Goal: Information Seeking & Learning: Learn about a topic

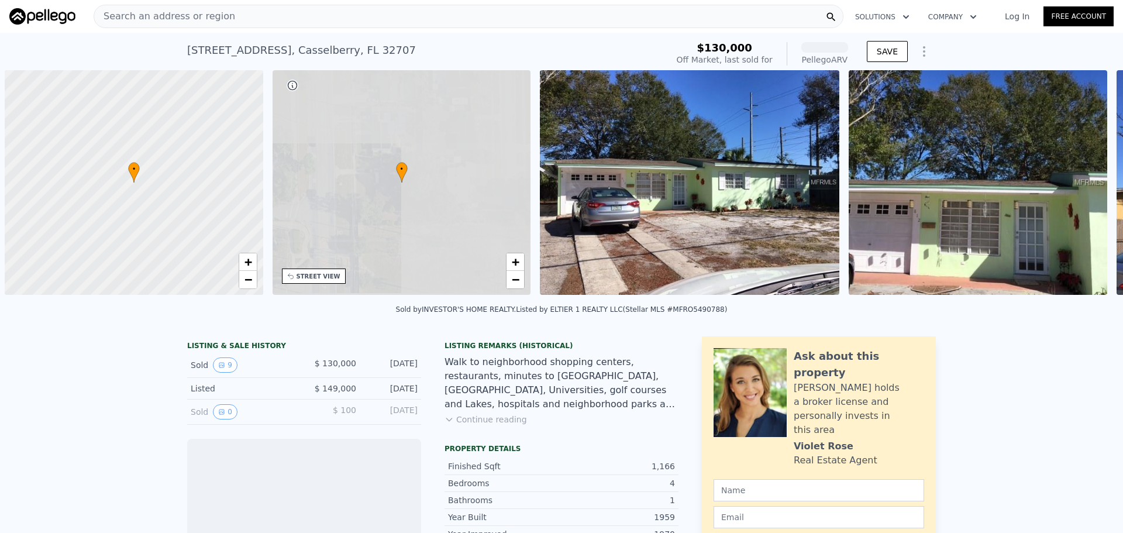
scroll to position [0, 5]
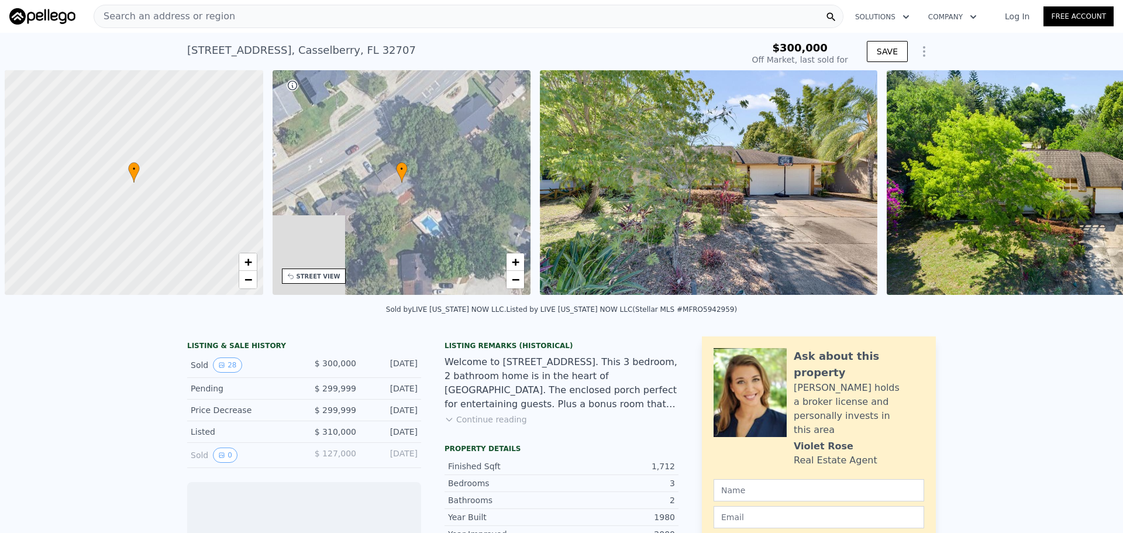
scroll to position [0, 5]
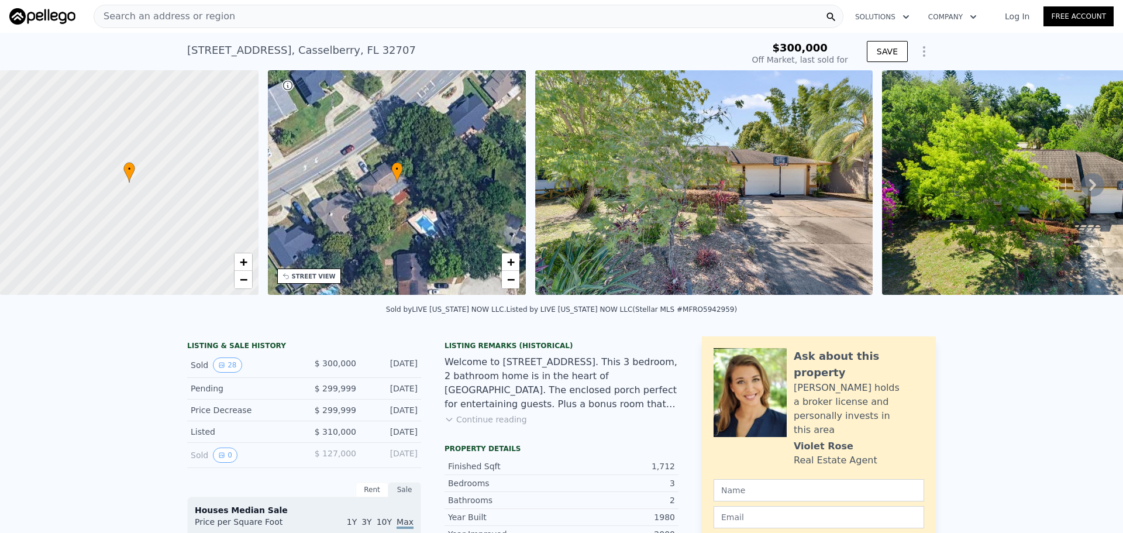
click at [1088, 183] on icon at bounding box center [1092, 184] width 23 height 23
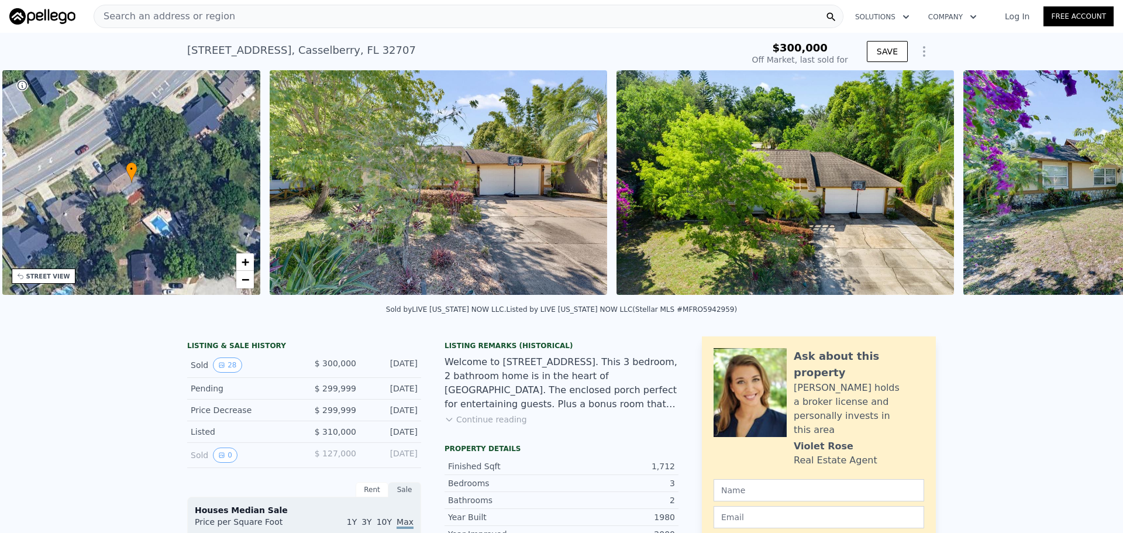
scroll to position [0, 272]
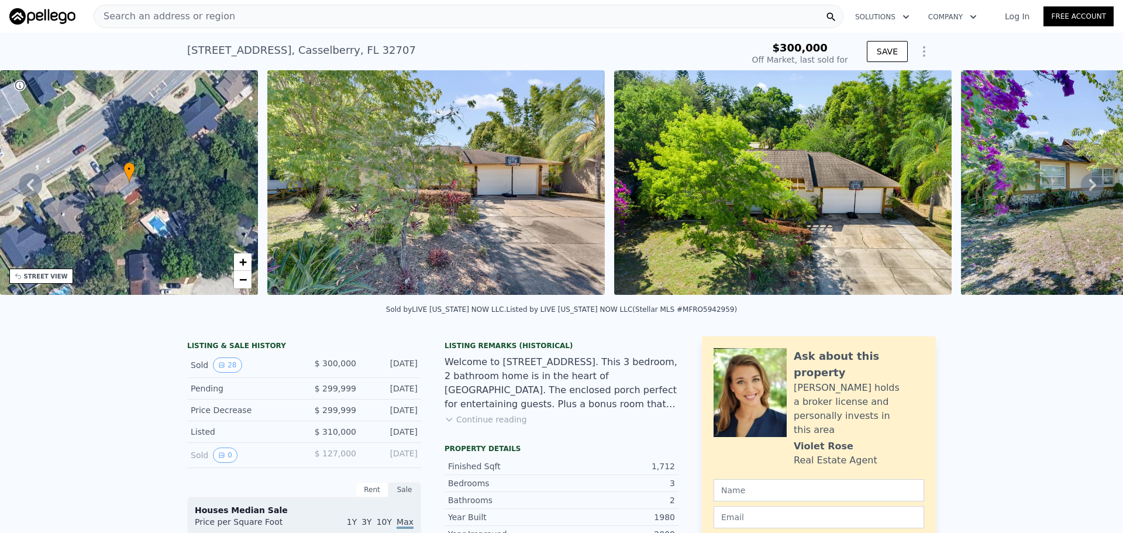
click at [1088, 183] on icon at bounding box center [1092, 184] width 23 height 23
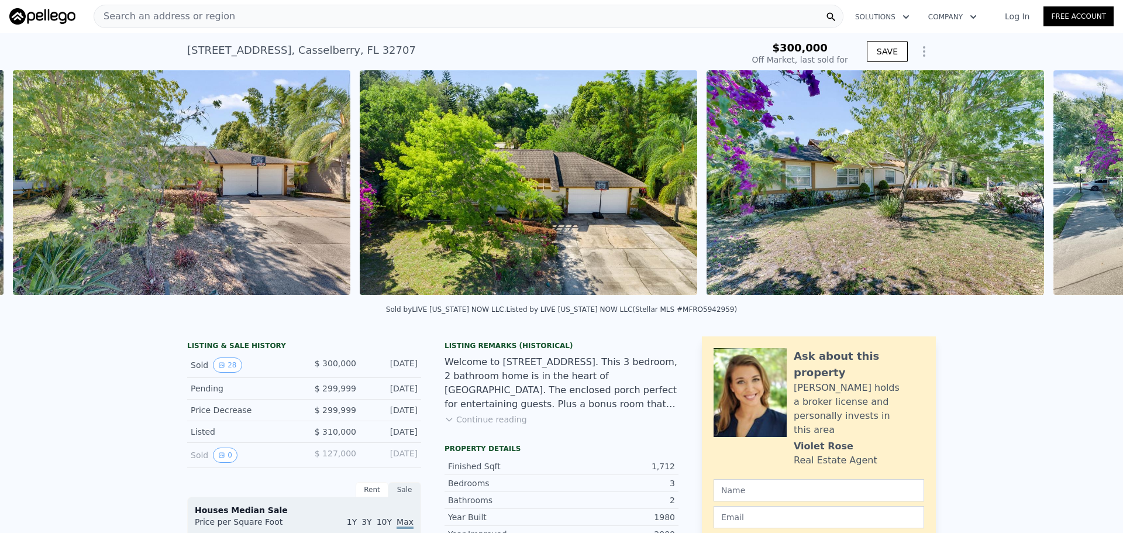
scroll to position [0, 535]
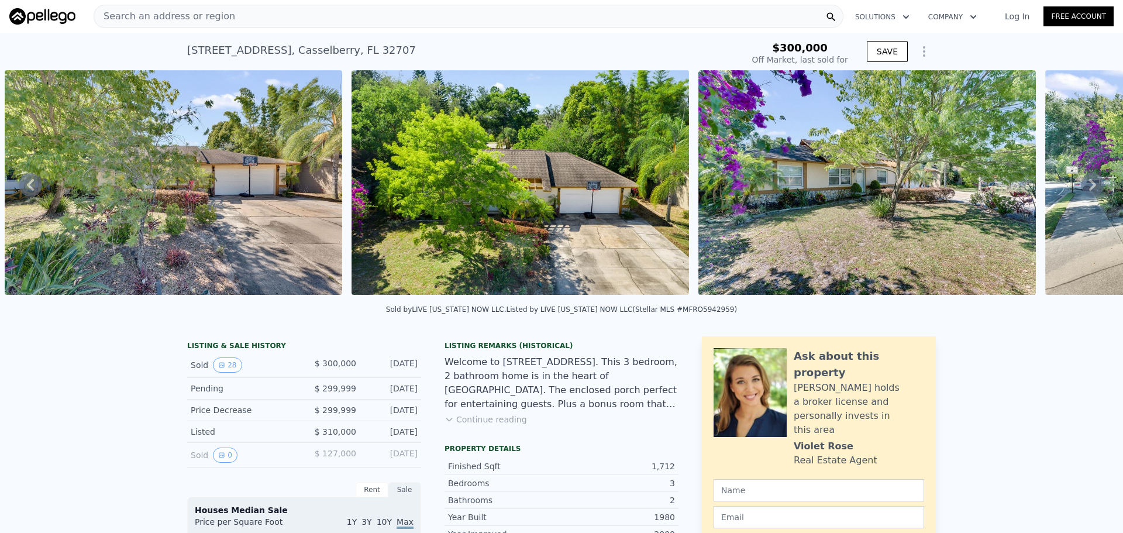
click at [1088, 183] on icon at bounding box center [1092, 184] width 23 height 23
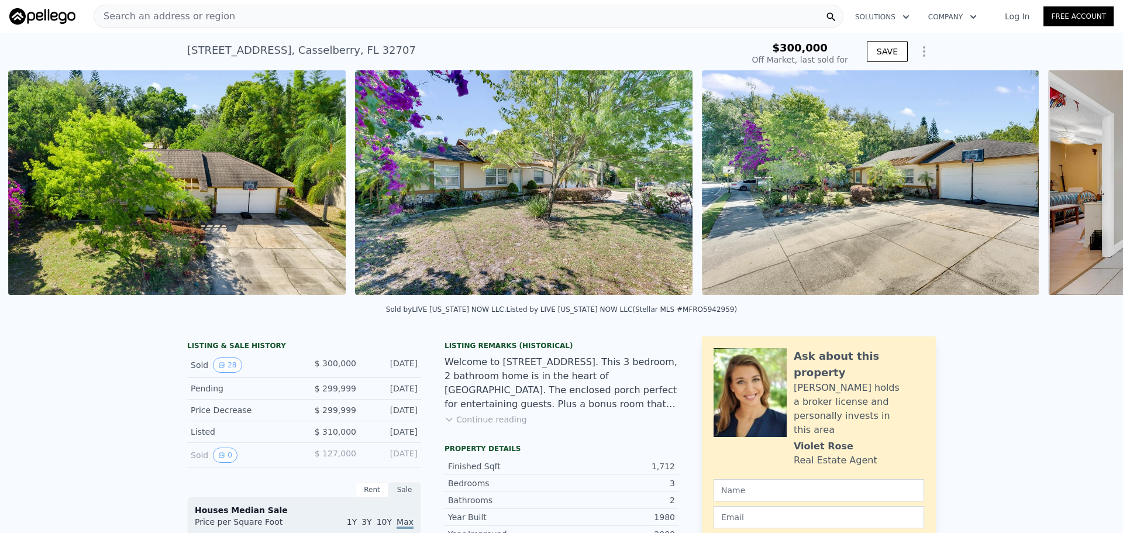
scroll to position [0, 882]
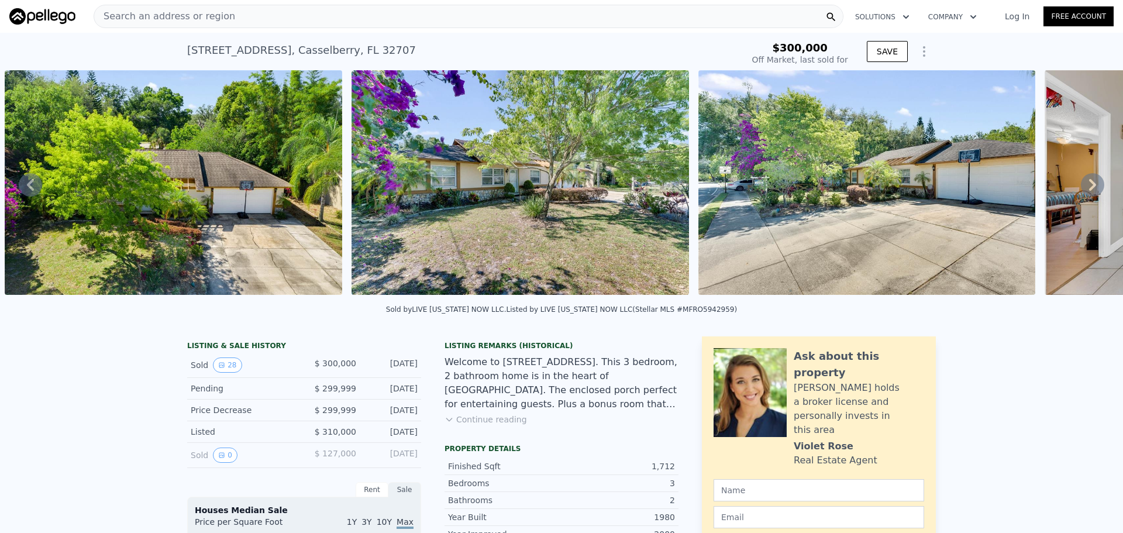
click at [1088, 183] on icon at bounding box center [1092, 184] width 23 height 23
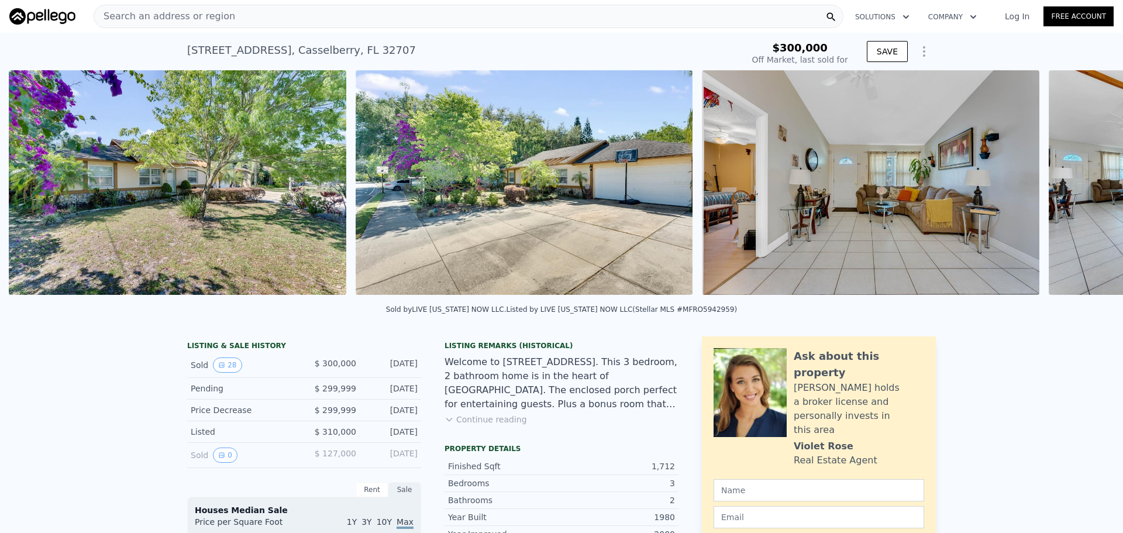
scroll to position [0, 1229]
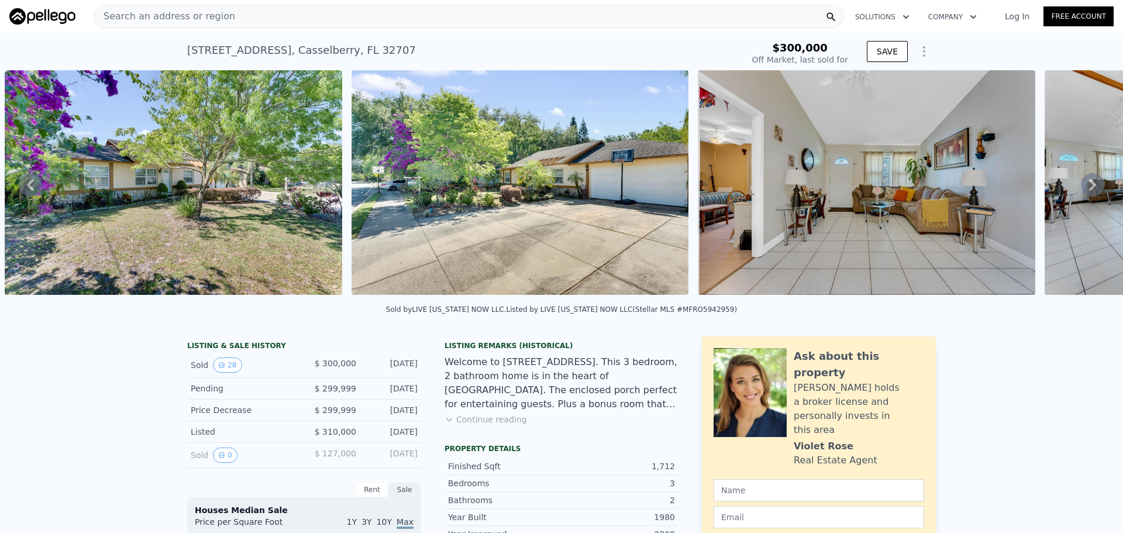
click at [1088, 183] on icon at bounding box center [1092, 184] width 23 height 23
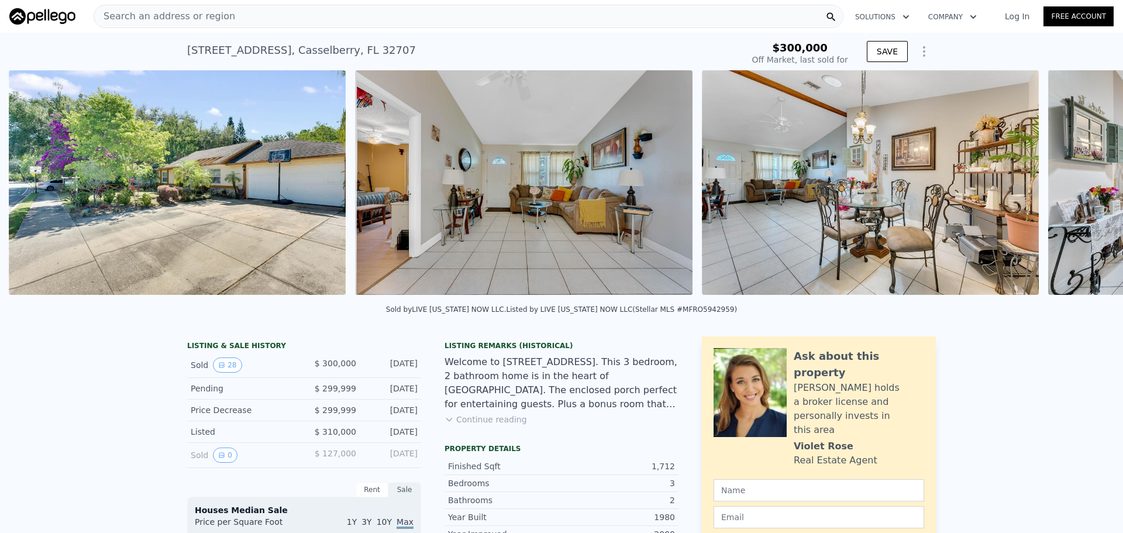
scroll to position [0, 1575]
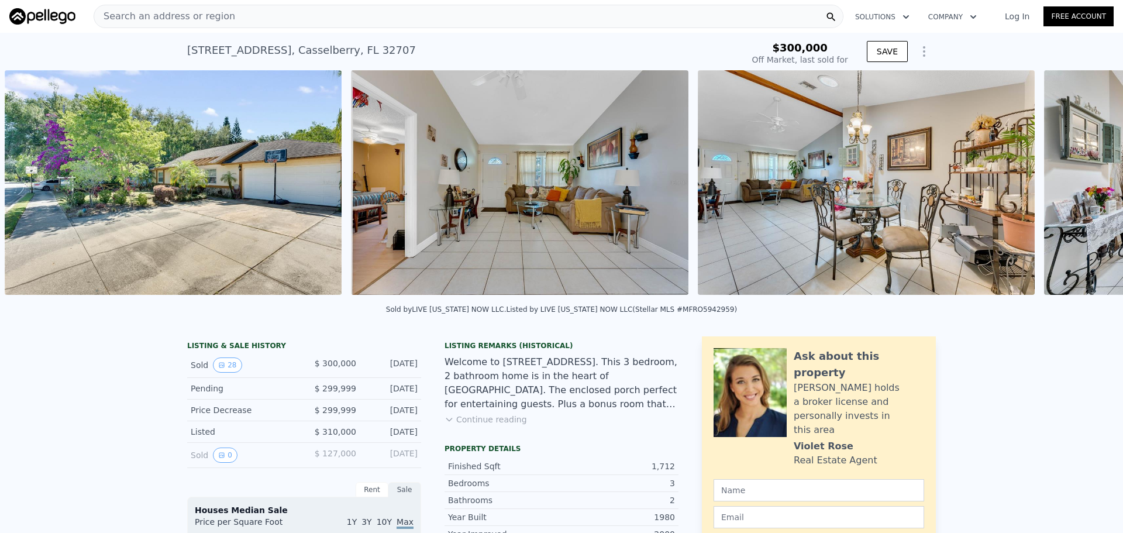
click at [598, 198] on img at bounding box center [519, 182] width 337 height 225
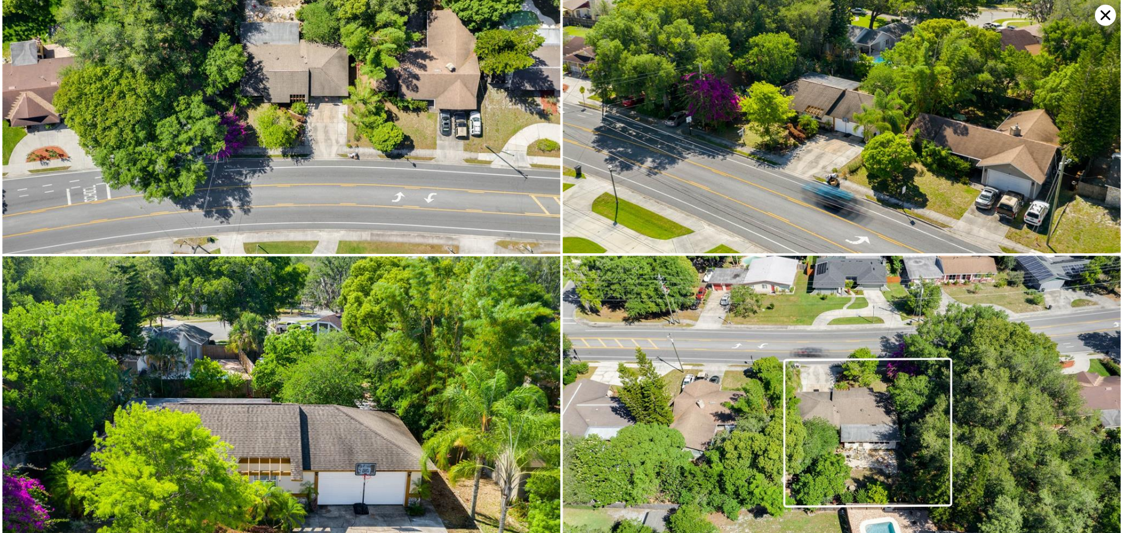
scroll to position [4656, 0]
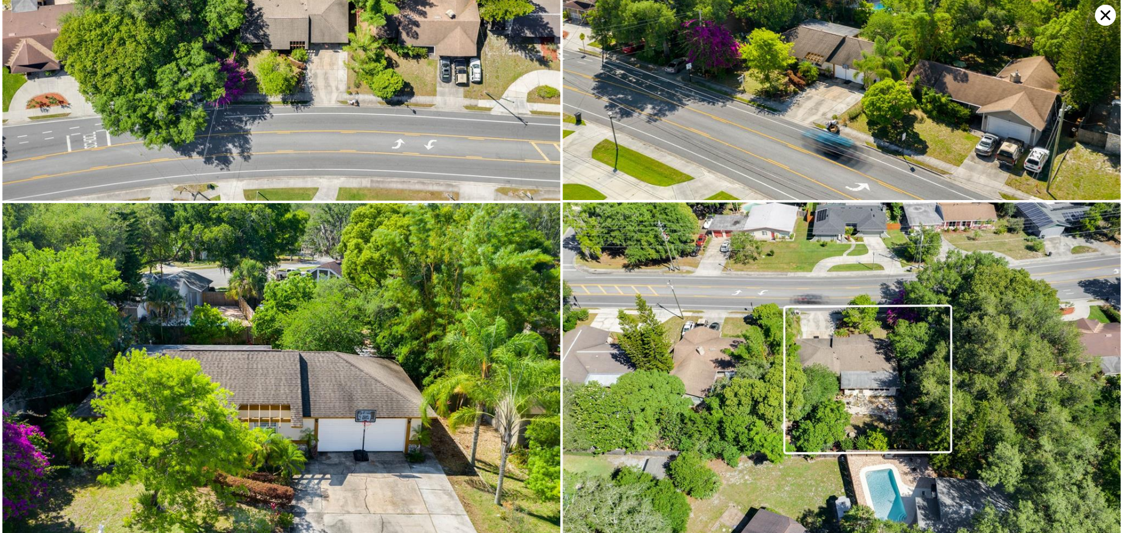
click at [1098, 19] on icon at bounding box center [1105, 15] width 21 height 21
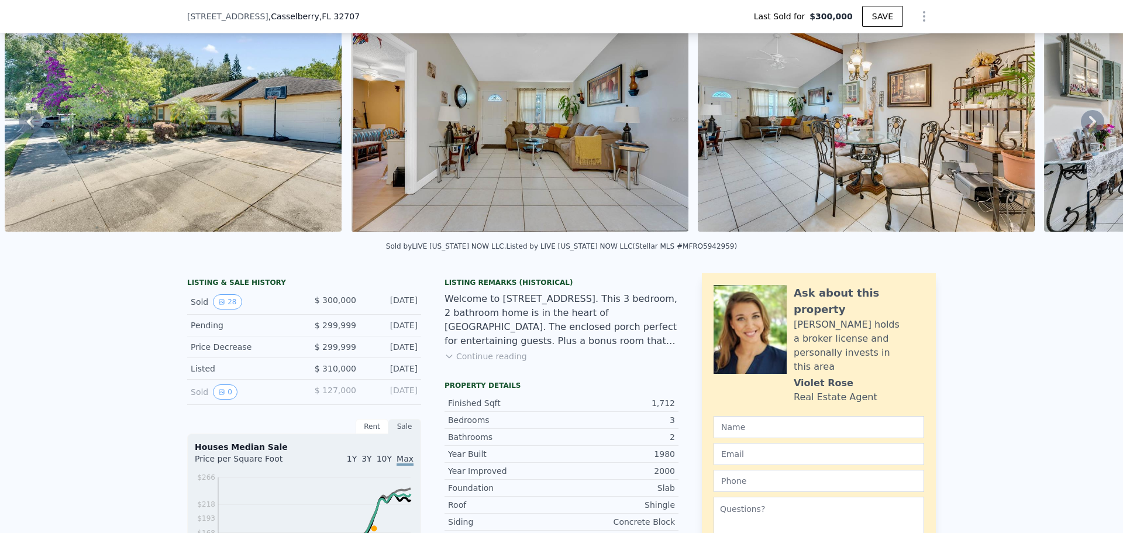
scroll to position [54, 0]
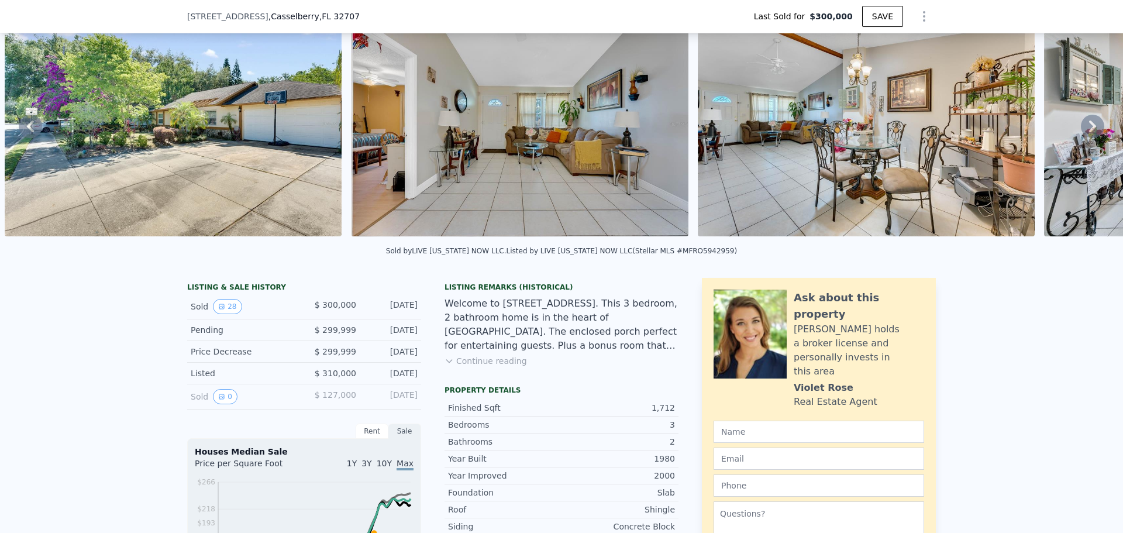
click at [485, 378] on div "Listing Remarks (Historical) Welcome to 81 S Winter Park Drive in Casselberry. …" at bounding box center [561, 331] width 234 height 98
click at [485, 367] on button "Continue reading" at bounding box center [485, 361] width 82 height 12
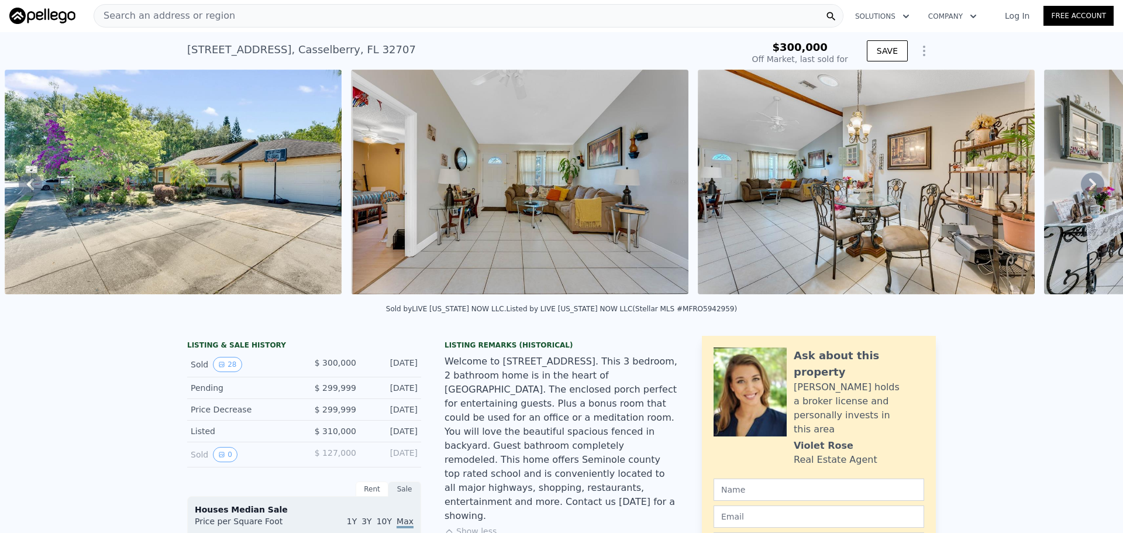
scroll to position [0, 0]
click at [1089, 185] on icon at bounding box center [1092, 185] width 7 height 12
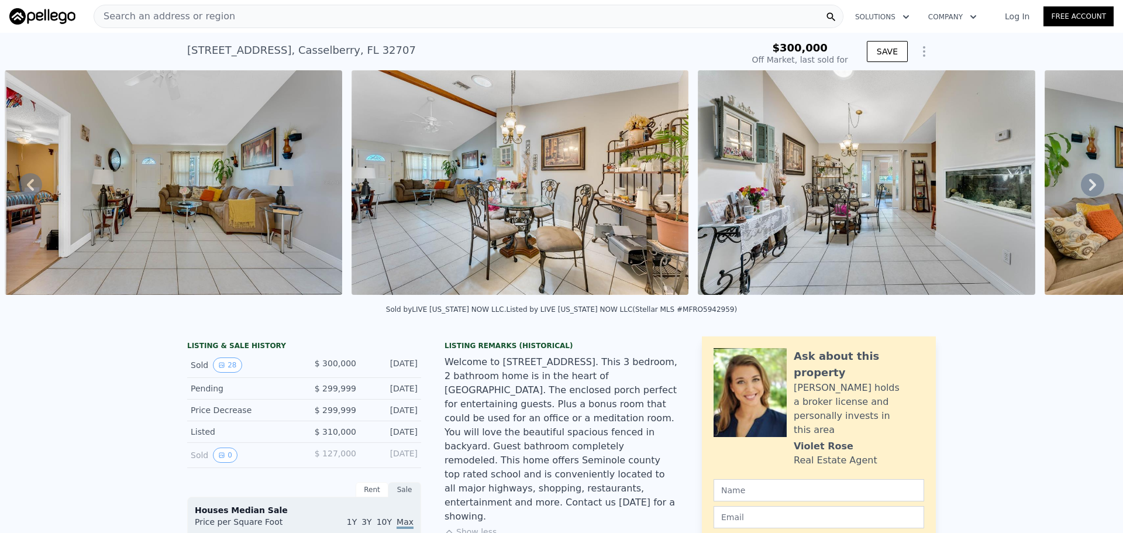
click at [1089, 185] on icon at bounding box center [1092, 185] width 7 height 12
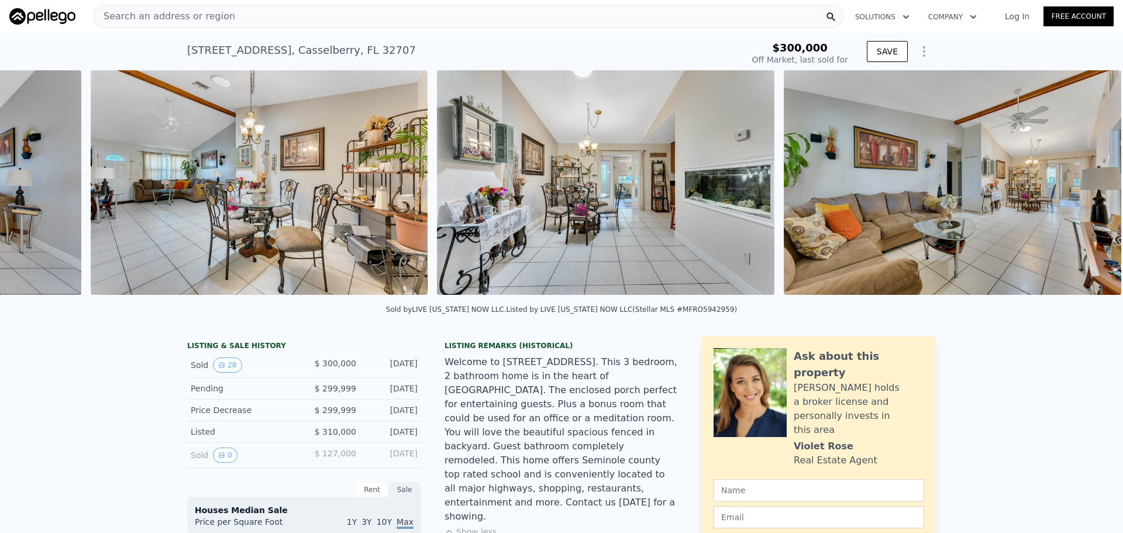
click at [1083, 185] on div "• + − • + − STREET VIEW Loading... SATELLITE VIEW" at bounding box center [561, 184] width 1123 height 229
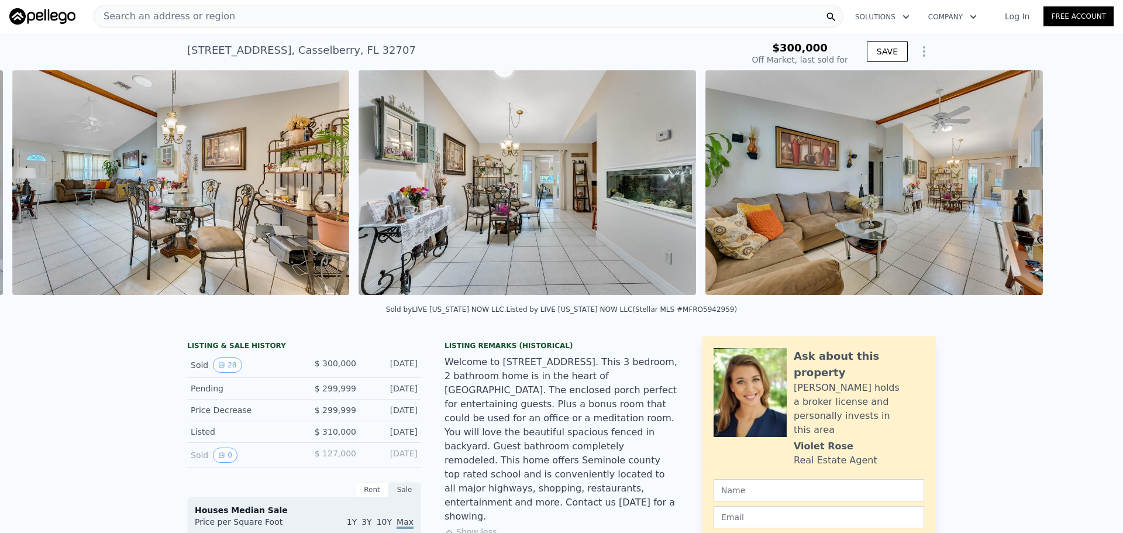
scroll to position [0, 2268]
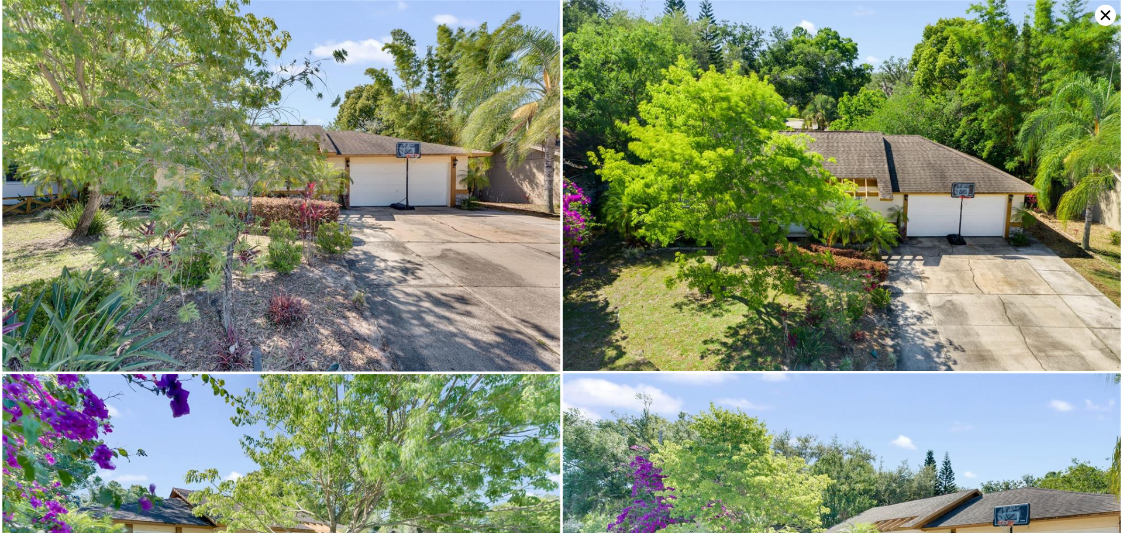
click at [1083, 185] on img at bounding box center [842, 185] width 558 height 371
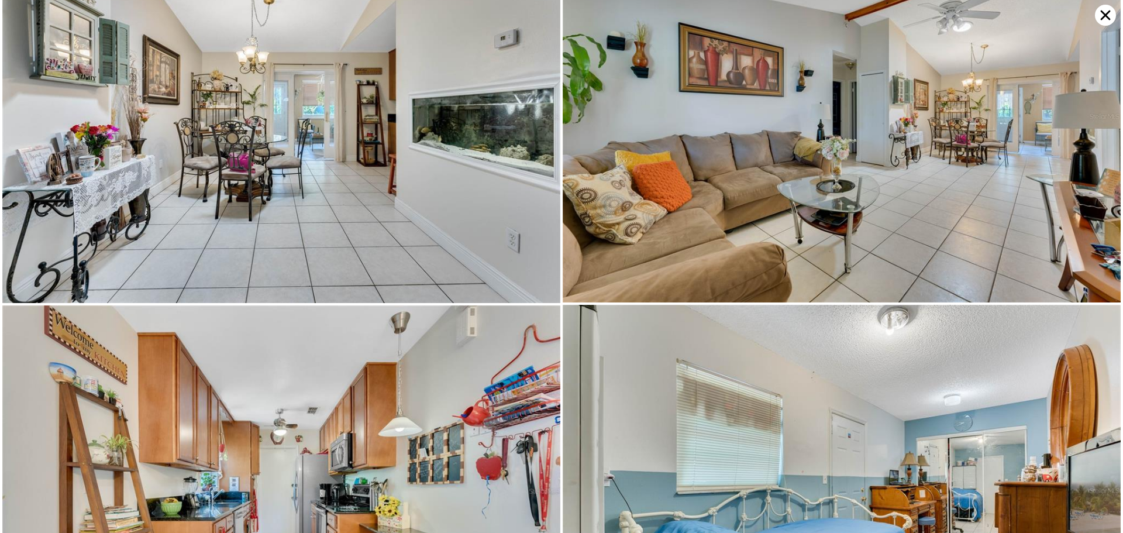
scroll to position [1113, 0]
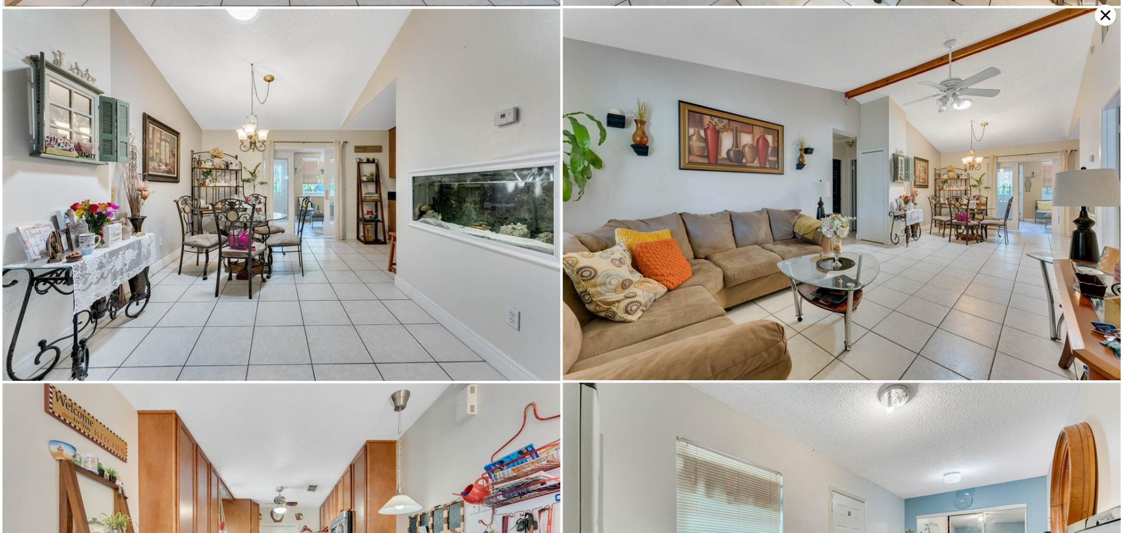
click at [1108, 12] on icon at bounding box center [1105, 16] width 10 height 10
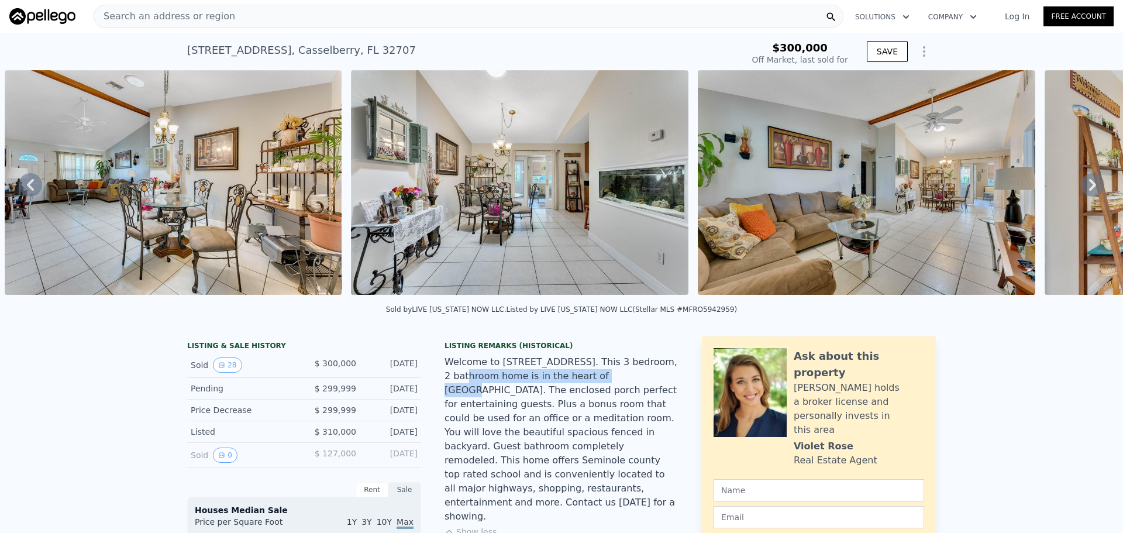
drag, startPoint x: 637, startPoint y: 373, endPoint x: 566, endPoint y: 380, distance: 71.1
click at [566, 380] on div "Welcome to 81 S Winter Park Drive in Casselberry. This 3 bedroom, 2 bathroom ho…" at bounding box center [561, 439] width 234 height 168
click at [478, 408] on div "Welcome to 81 S Winter Park Drive in Casselberry. This 3 bedroom, 2 bathroom ho…" at bounding box center [561, 439] width 234 height 168
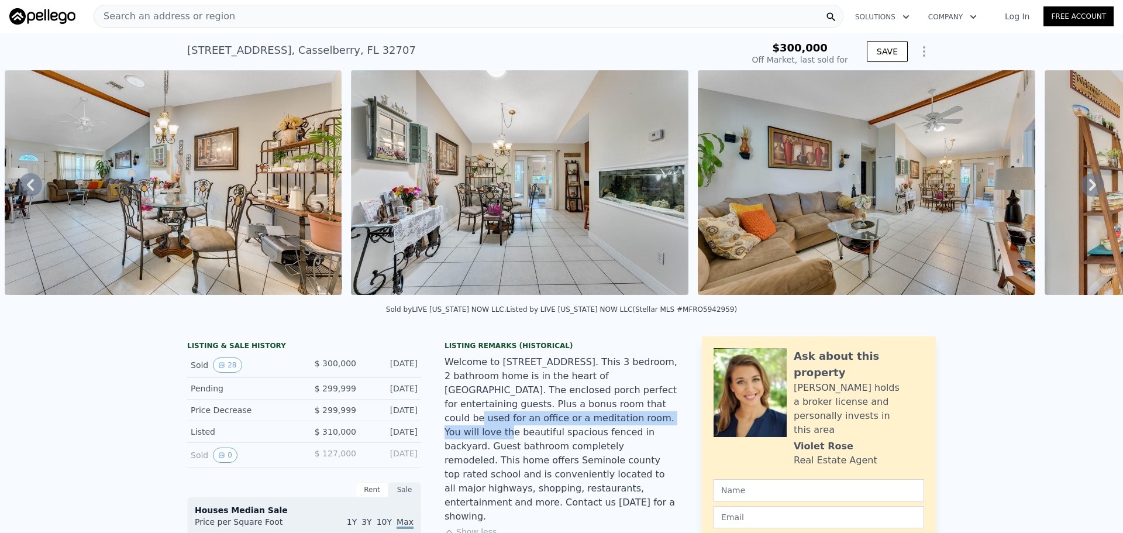
drag, startPoint x: 500, startPoint y: 415, endPoint x: 517, endPoint y: 430, distance: 22.8
click at [517, 430] on div "Welcome to 81 S Winter Park Drive in Casselberry. This 3 bedroom, 2 bathroom ho…" at bounding box center [561, 439] width 234 height 168
click at [855, 200] on img at bounding box center [866, 182] width 337 height 225
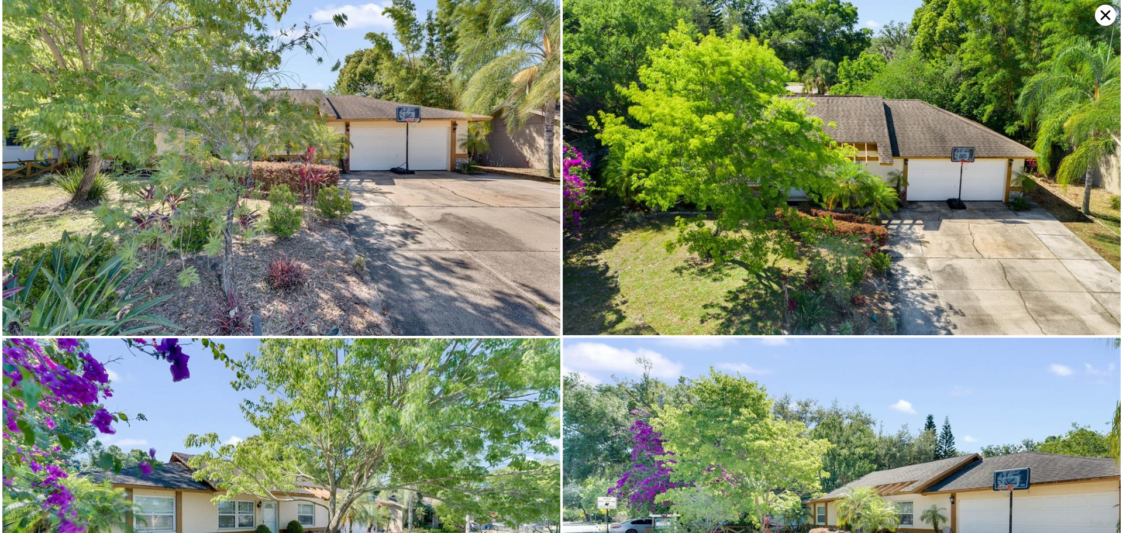
scroll to position [0, 0]
